Goal: Information Seeking & Learning: Learn about a topic

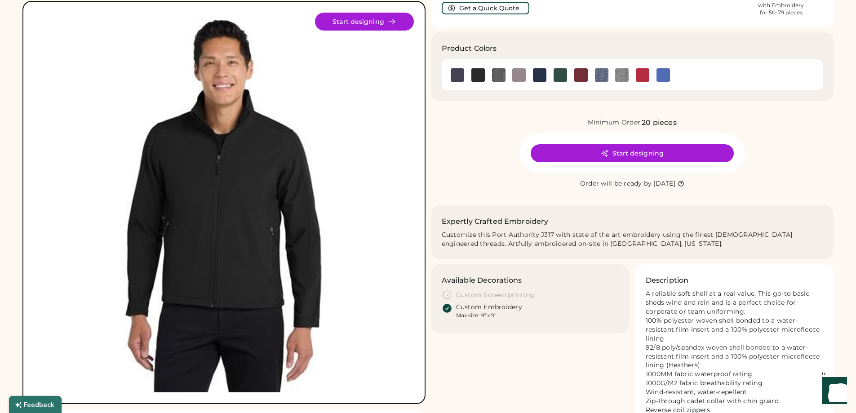
scroll to position [45, 0]
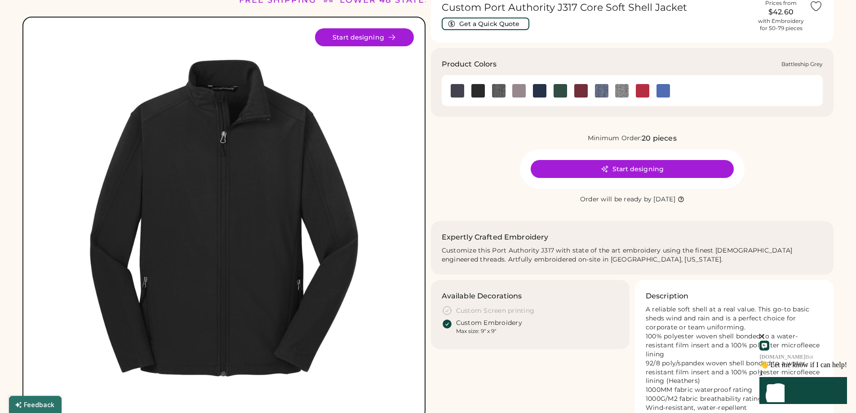
click at [461, 90] on img at bounding box center [457, 90] width 13 height 13
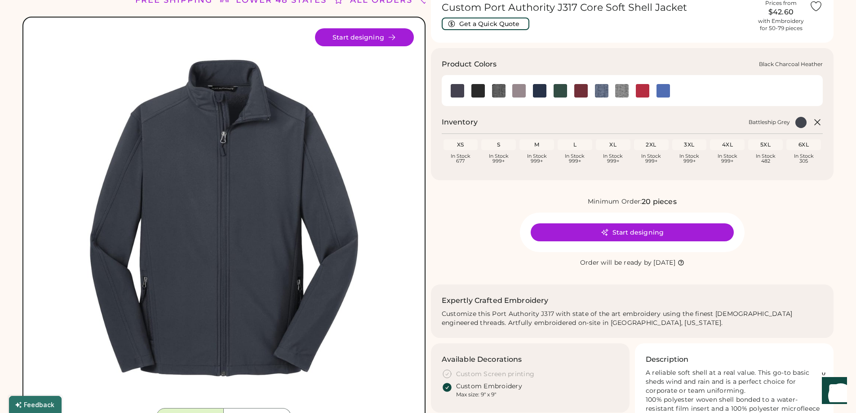
click at [499, 93] on img at bounding box center [498, 90] width 13 height 13
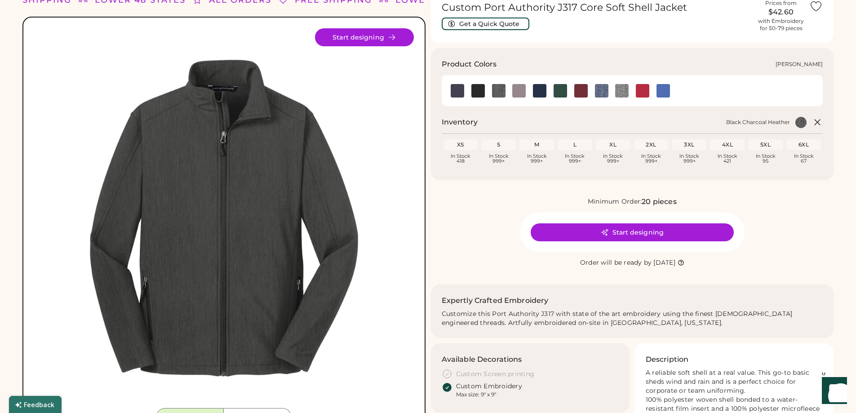
click at [624, 93] on img at bounding box center [621, 90] width 13 height 13
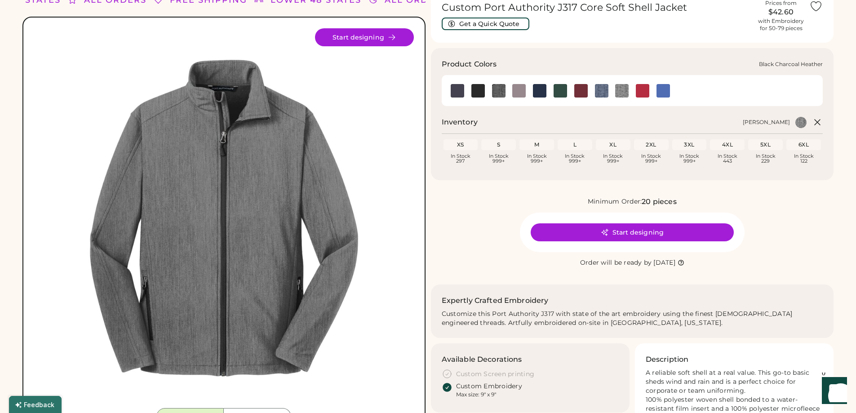
click at [501, 91] on img at bounding box center [498, 90] width 13 height 13
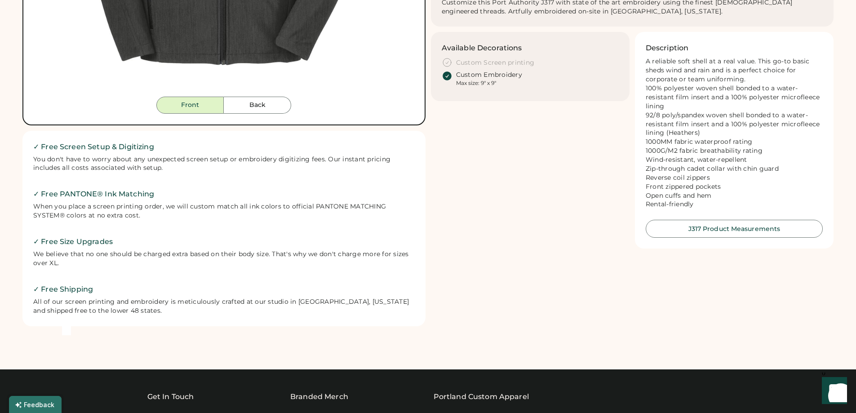
scroll to position [359, 0]
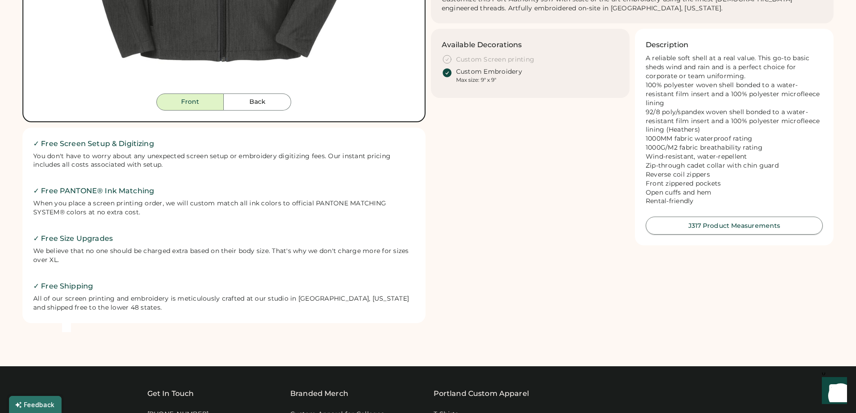
click at [730, 225] on button "J317 Product Measurements" at bounding box center [734, 226] width 177 height 18
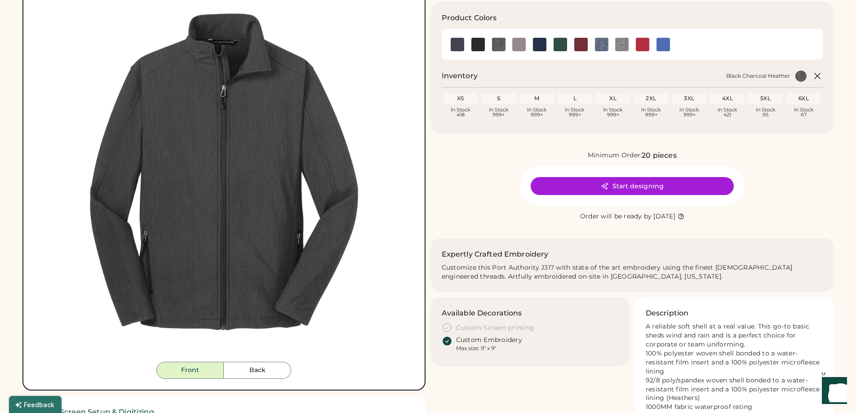
scroll to position [45, 0]
